Goal: Information Seeking & Learning: Learn about a topic

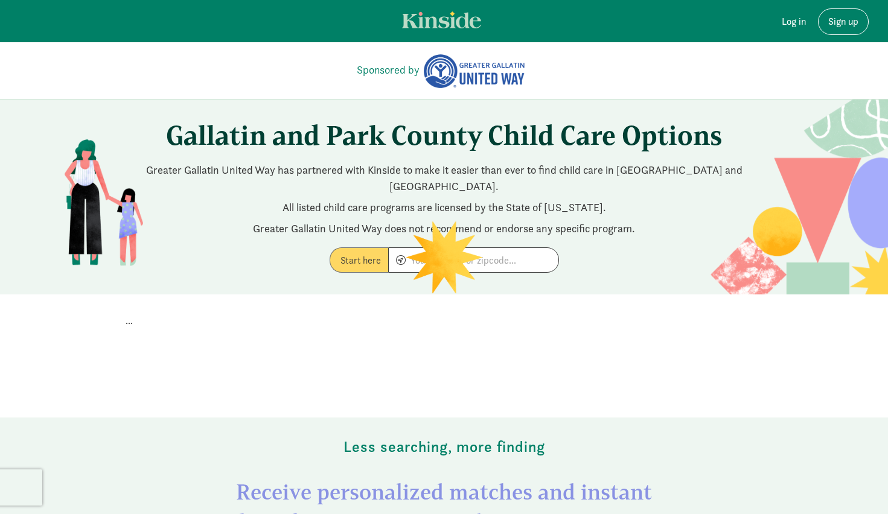
click at [407, 322] on div "..." at bounding box center [444, 363] width 647 height 109
click at [446, 261] on section "Gallatin and Park County Child Care Options Greater Gallatin United Way has par…" at bounding box center [444, 197] width 888 height 195
click at [471, 248] on input at bounding box center [474, 260] width 170 height 24
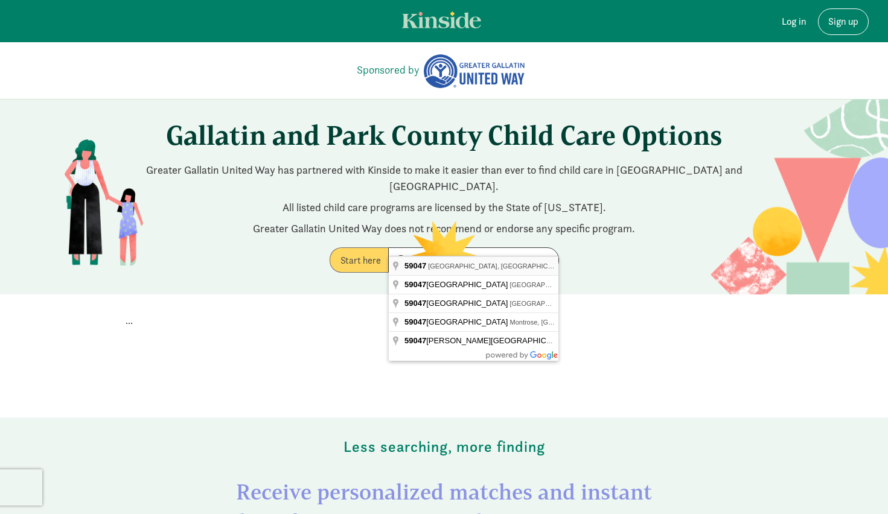
type input "Livingston, MT 59047, USA"
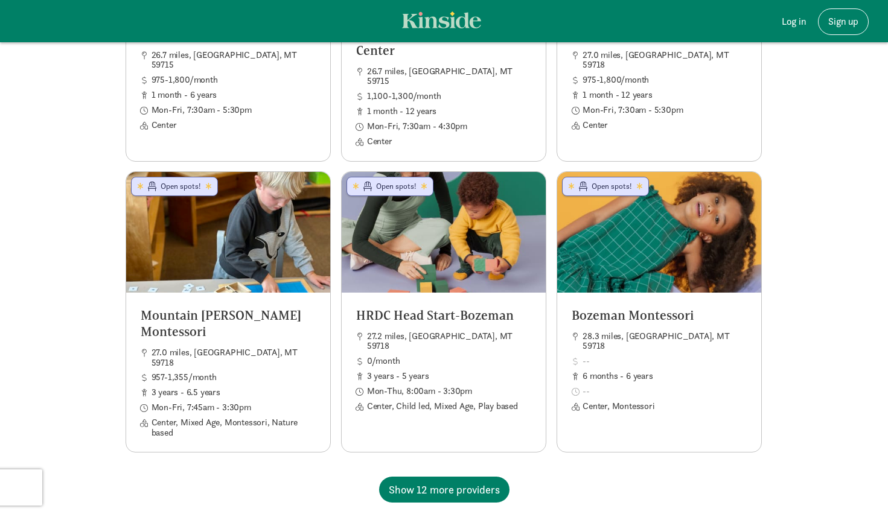
scroll to position [2074, 0]
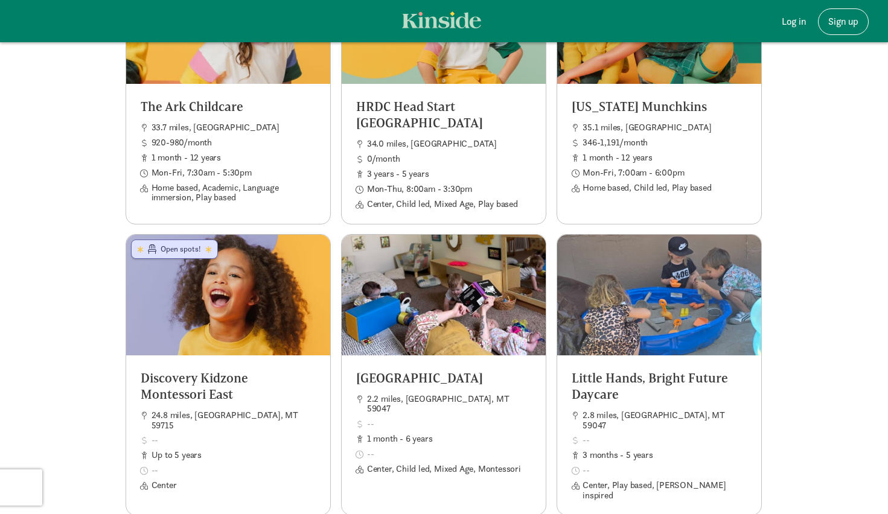
scroll to position [3226, 0]
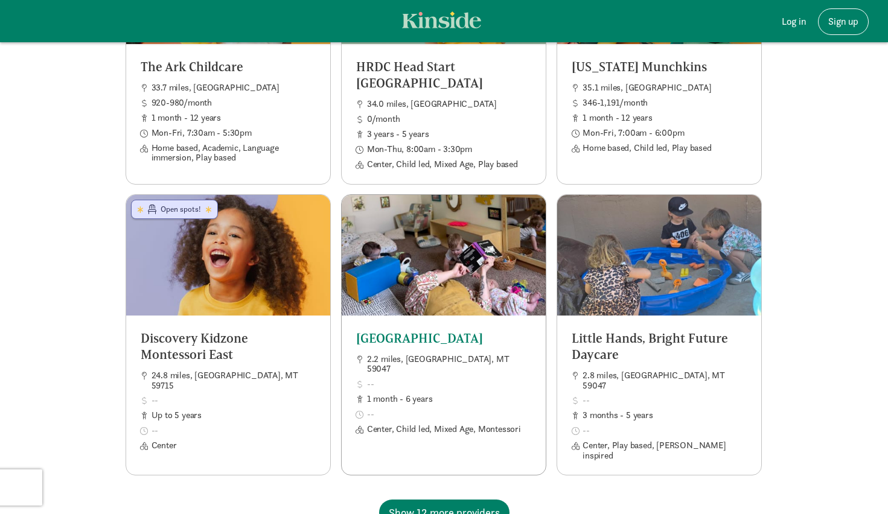
click at [416, 220] on div at bounding box center [444, 255] width 204 height 121
click at [657, 330] on h5 "Little Hands, Bright Future Daycare" at bounding box center [659, 346] width 175 height 33
click at [467, 505] on span "Show 12 more providers" at bounding box center [444, 513] width 111 height 16
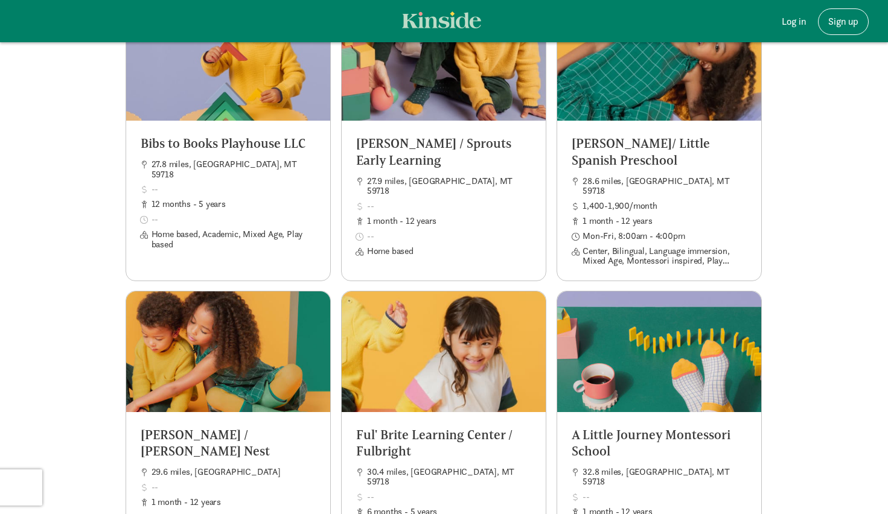
scroll to position [4270, 0]
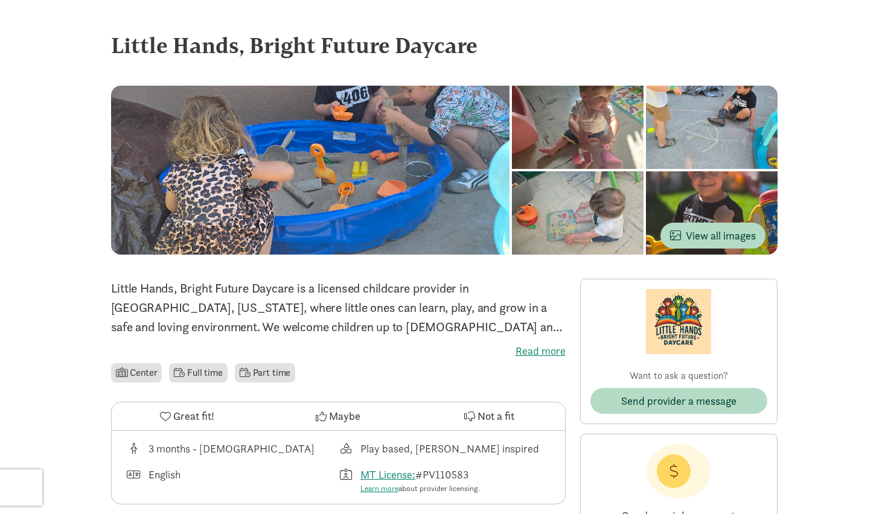
click at [304, 130] on div at bounding box center [310, 170] width 399 height 169
